Goal: Task Accomplishment & Management: Use online tool/utility

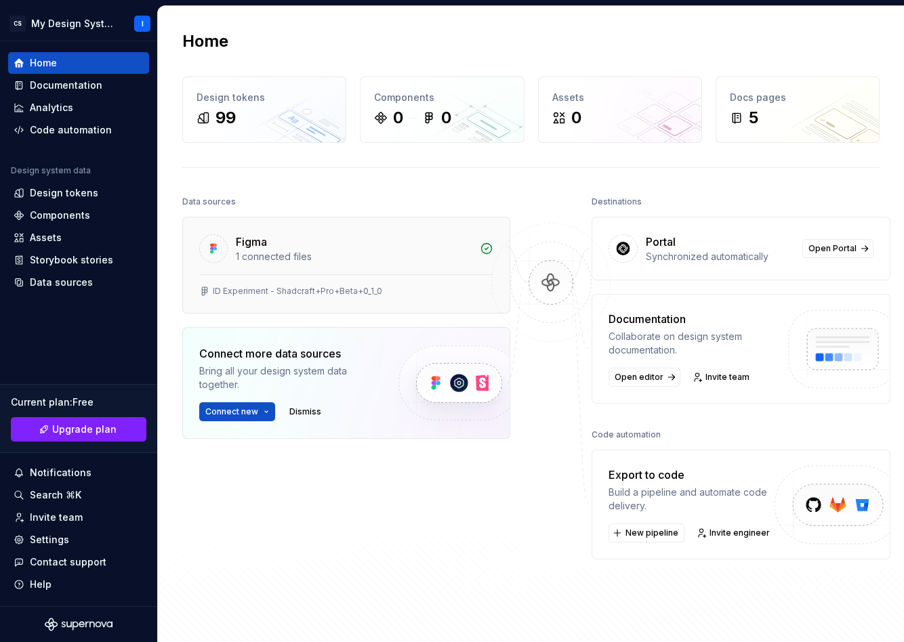
click at [355, 256] on div "1 connected files" at bounding box center [354, 257] width 236 height 14
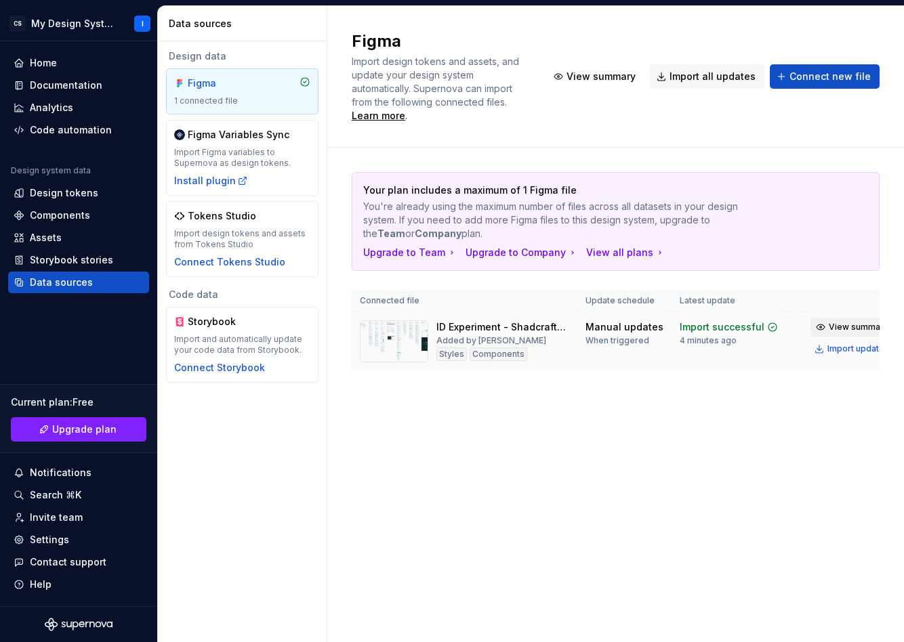
click at [833, 322] on span "View summary" at bounding box center [859, 327] width 60 height 11
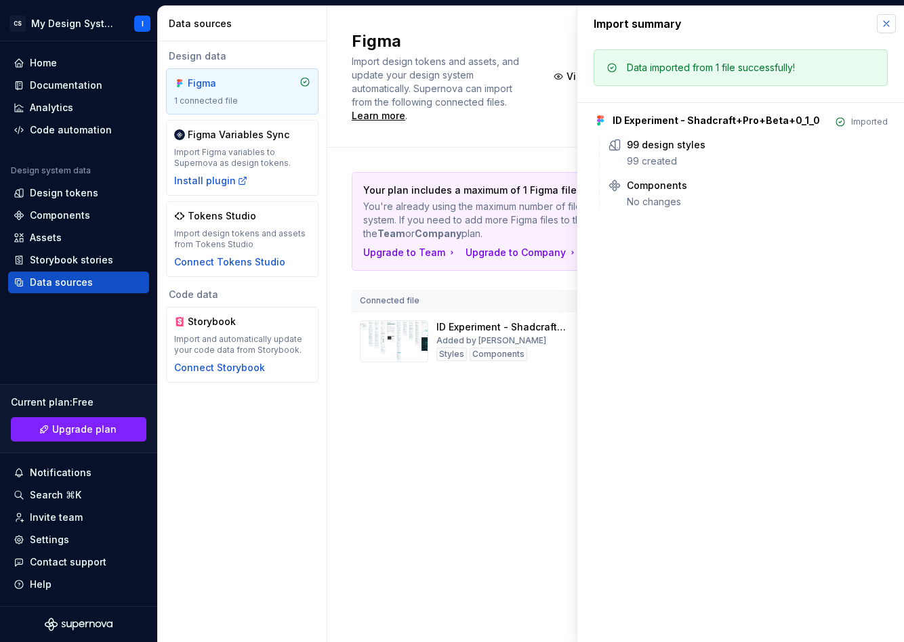
click at [886, 22] on button "button" at bounding box center [886, 23] width 19 height 19
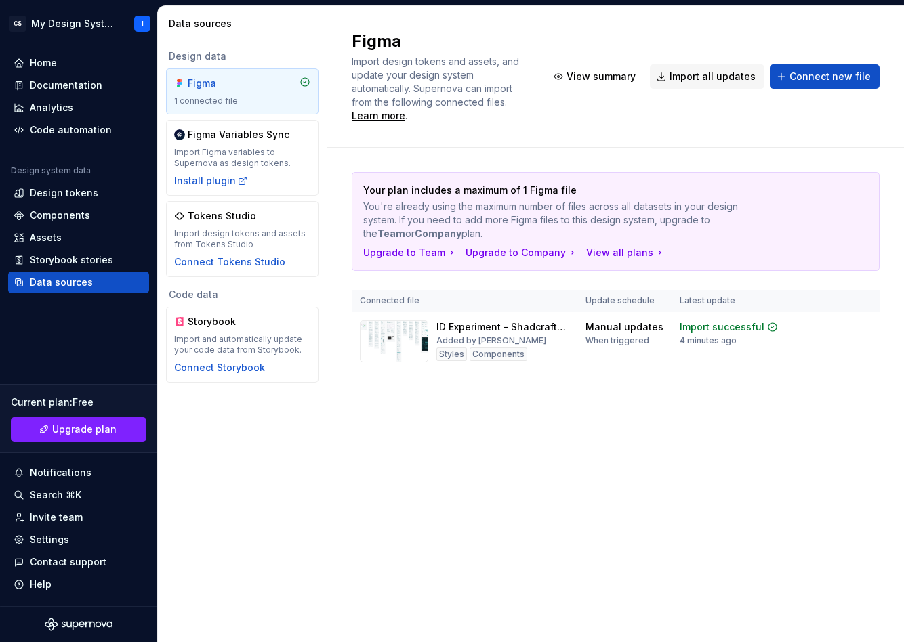
click at [576, 477] on div "Figma Import design tokens and assets, and update your design system automatica…" at bounding box center [615, 324] width 577 height 636
